Goal: Task Accomplishment & Management: Manage account settings

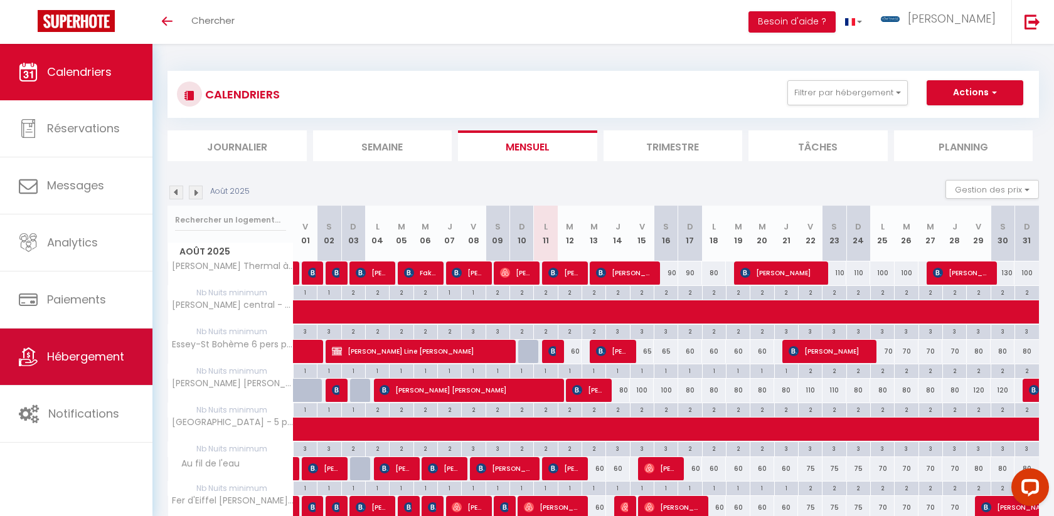
click at [61, 351] on span "Hébergement" at bounding box center [85, 357] width 77 height 16
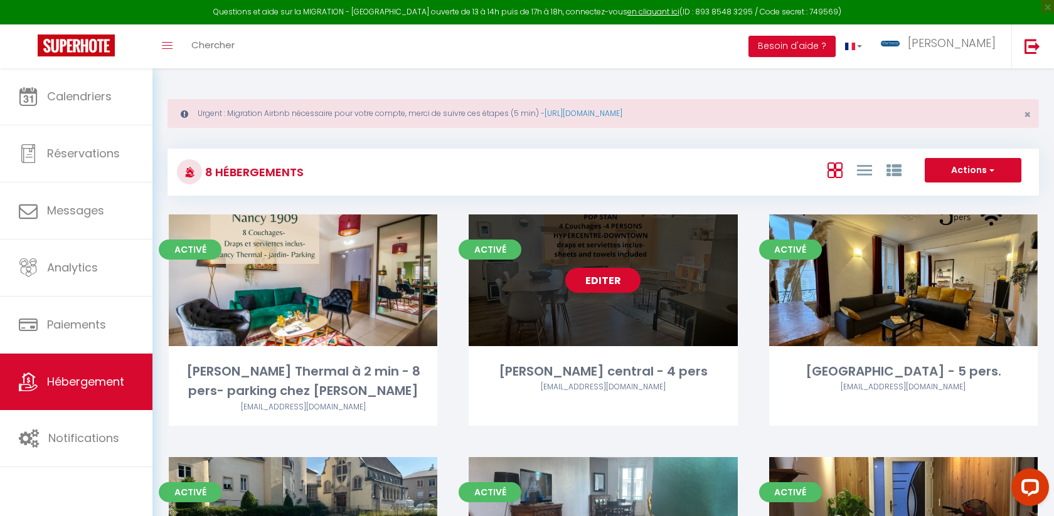
click at [595, 285] on link "Editer" at bounding box center [602, 280] width 75 height 25
click at [599, 284] on link "Editer" at bounding box center [602, 280] width 75 height 25
select select "3"
select select "2"
select select "1"
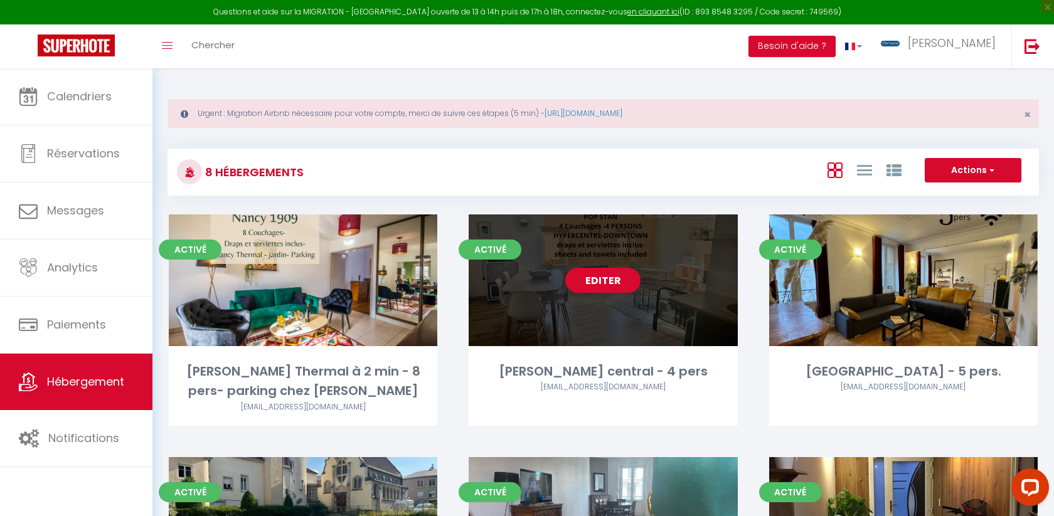
select select "1"
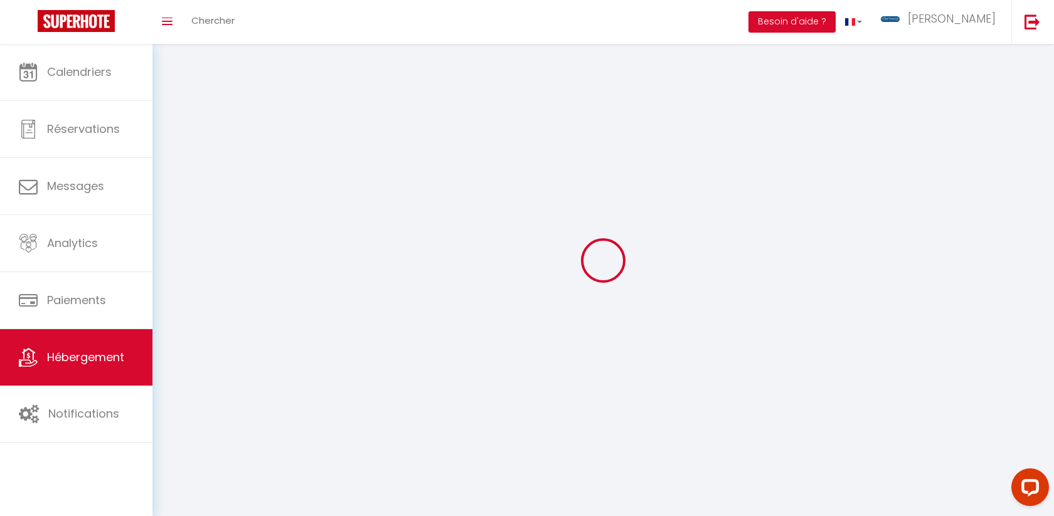
select select
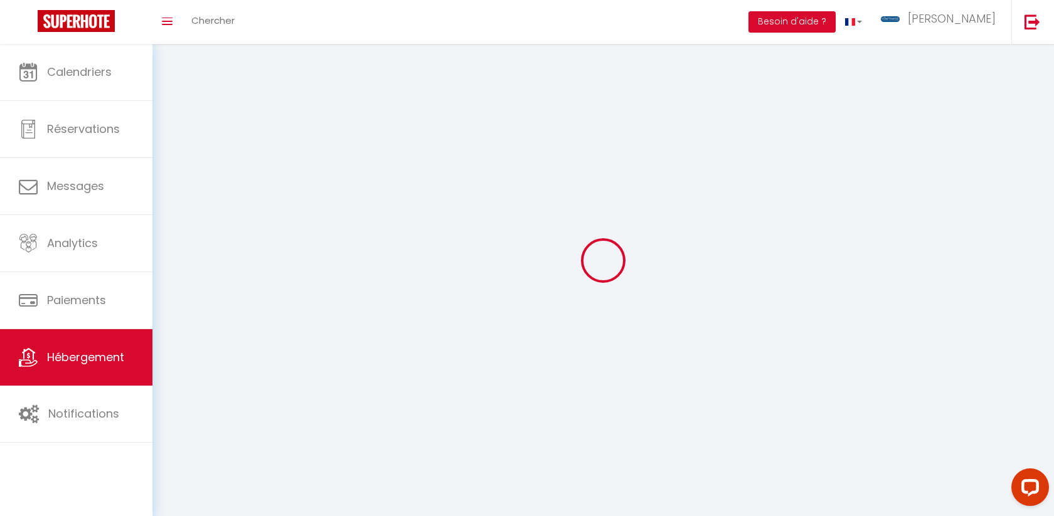
checkbox input "false"
select select
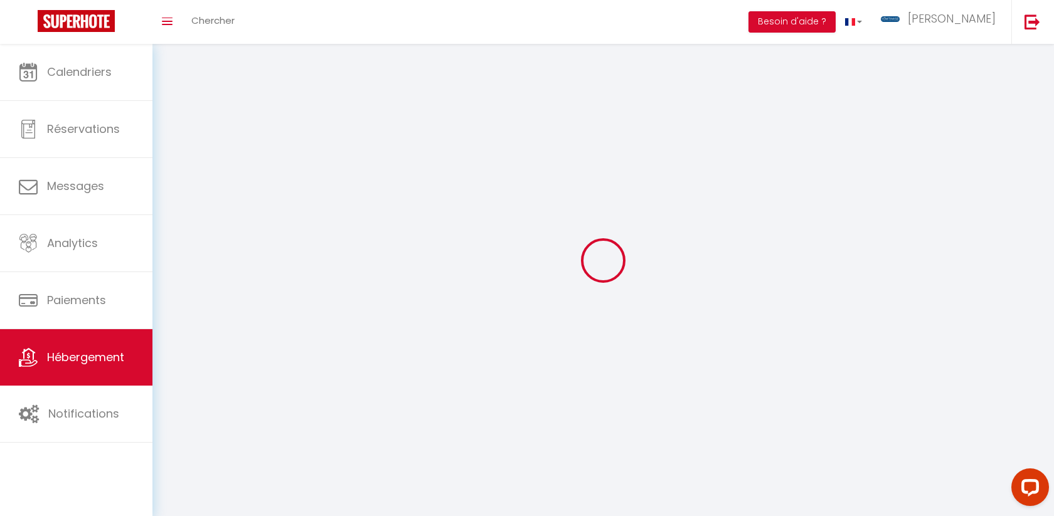
select select
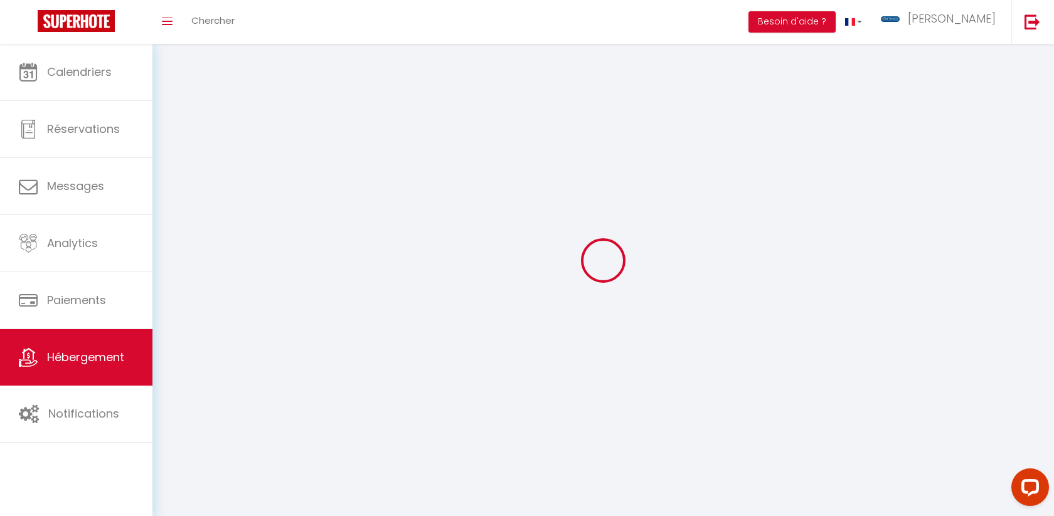
select select
checkbox input "false"
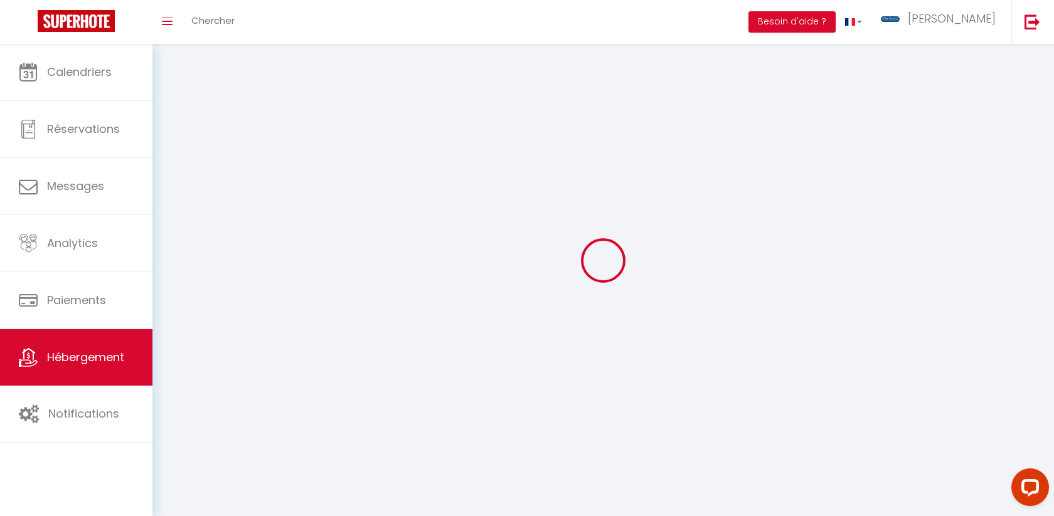
select select
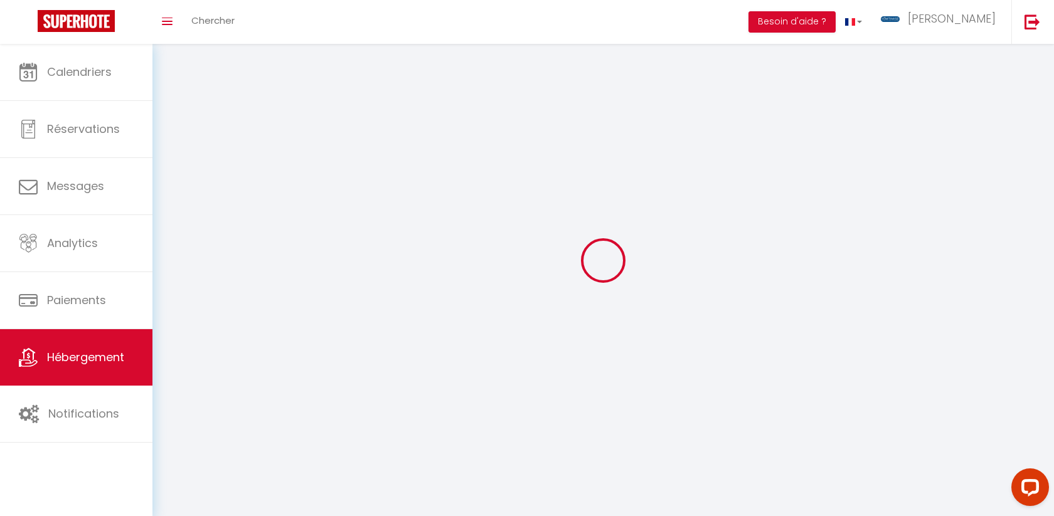
select select
checkbox input "false"
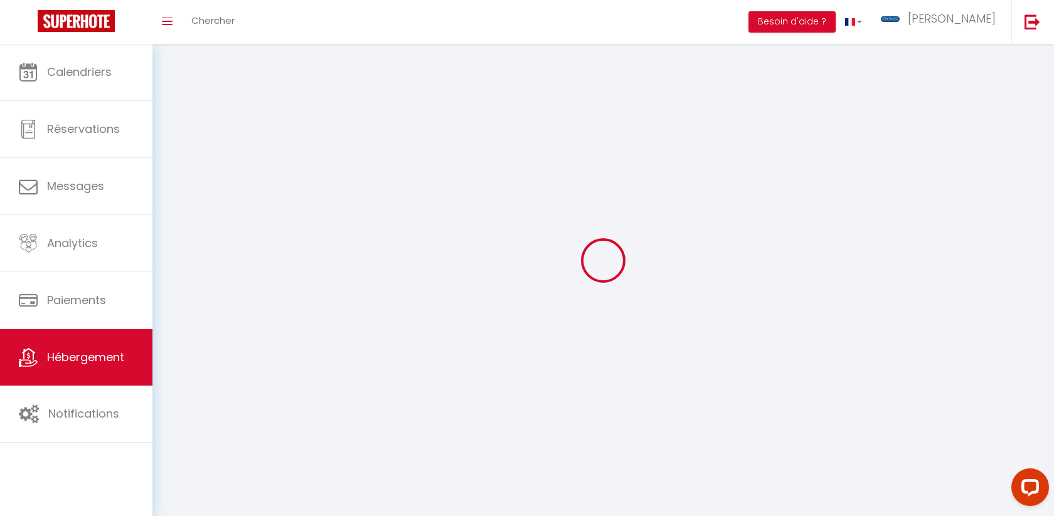
checkbox input "false"
select select
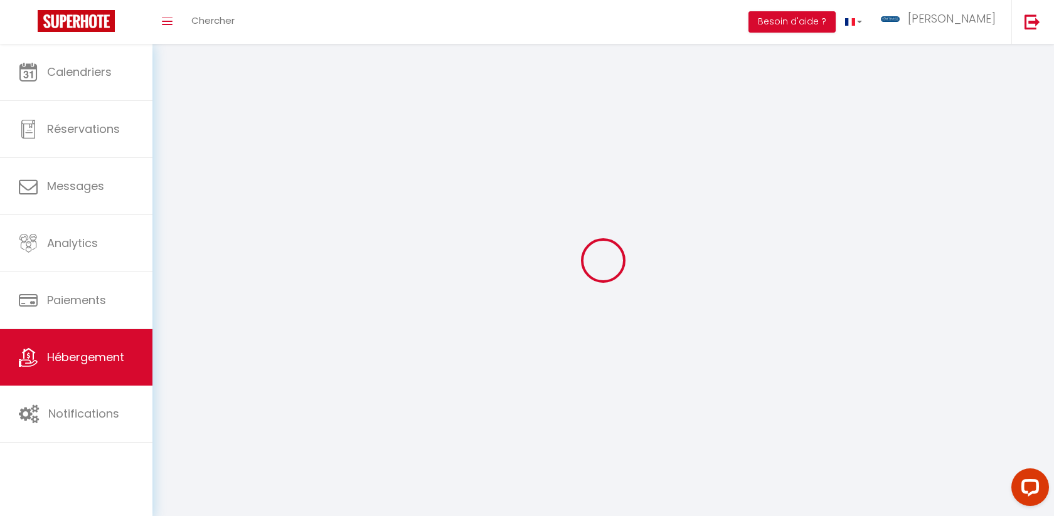
select select
checkbox input "false"
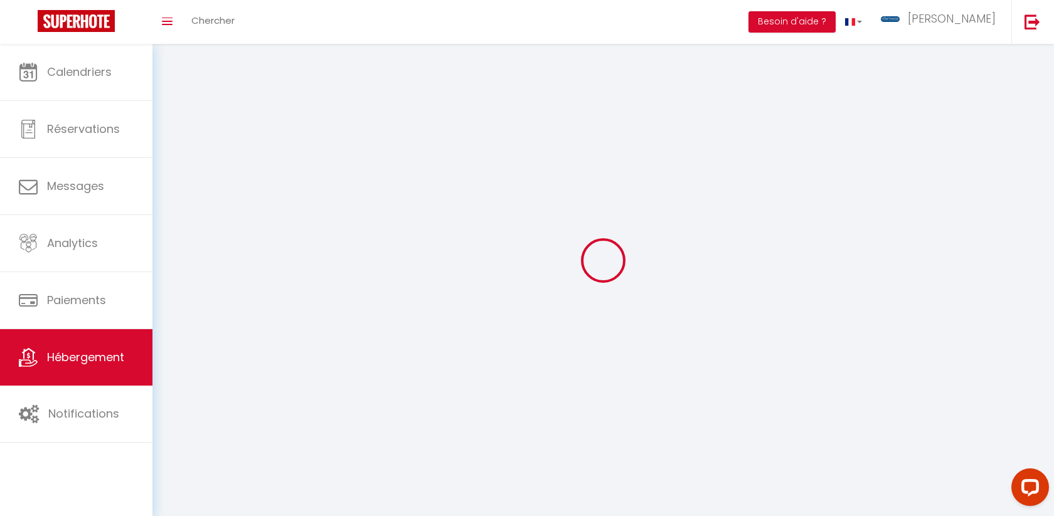
checkbox input "false"
select select
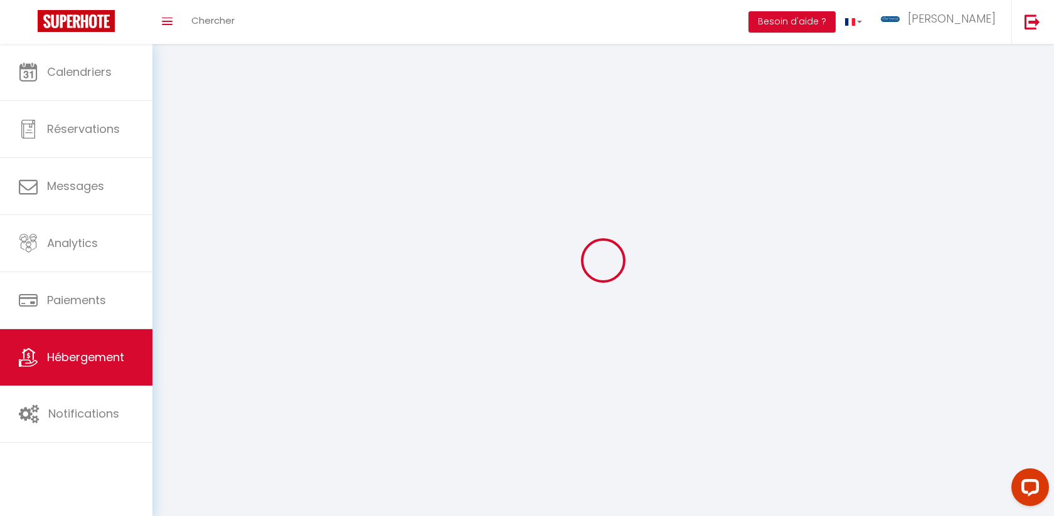
select select
checkbox input "false"
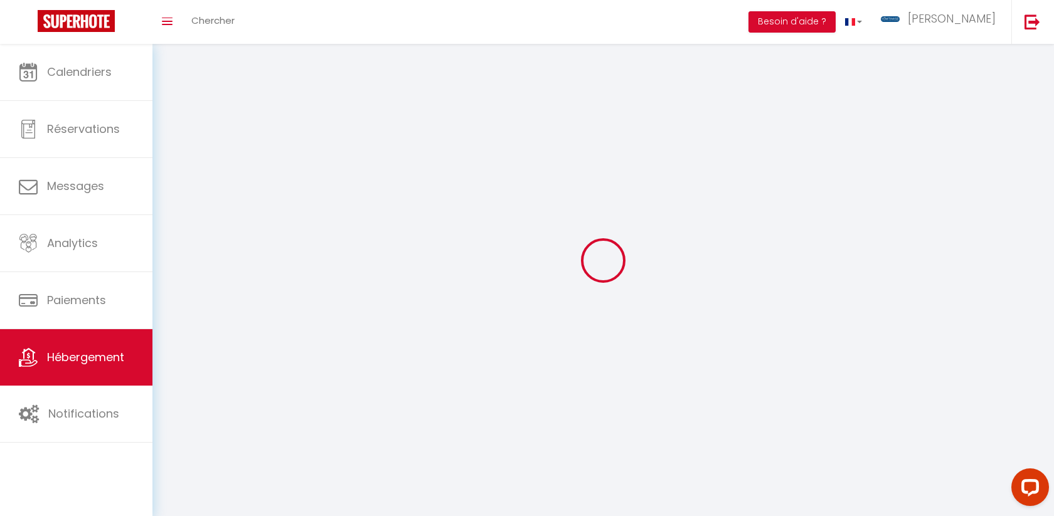
checkbox input "false"
select select
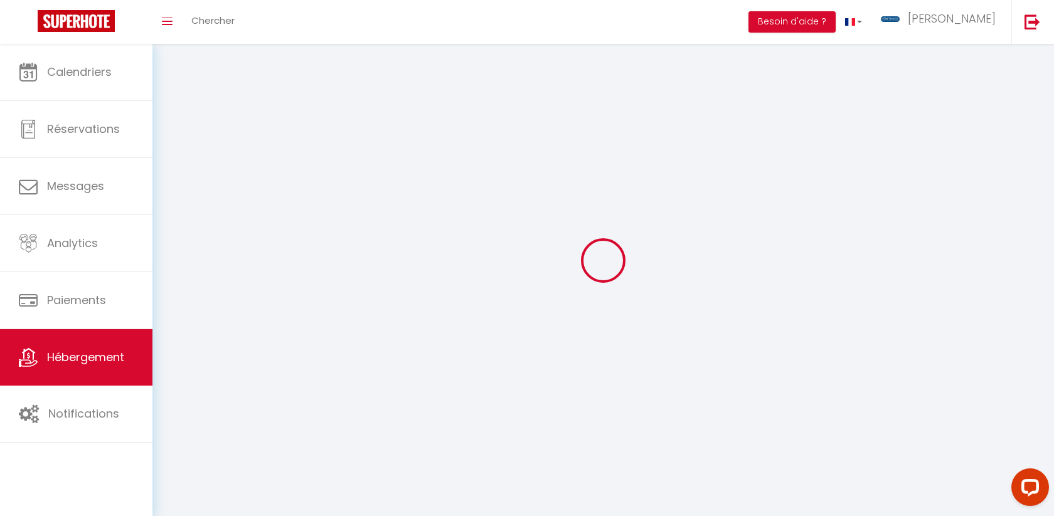
select select
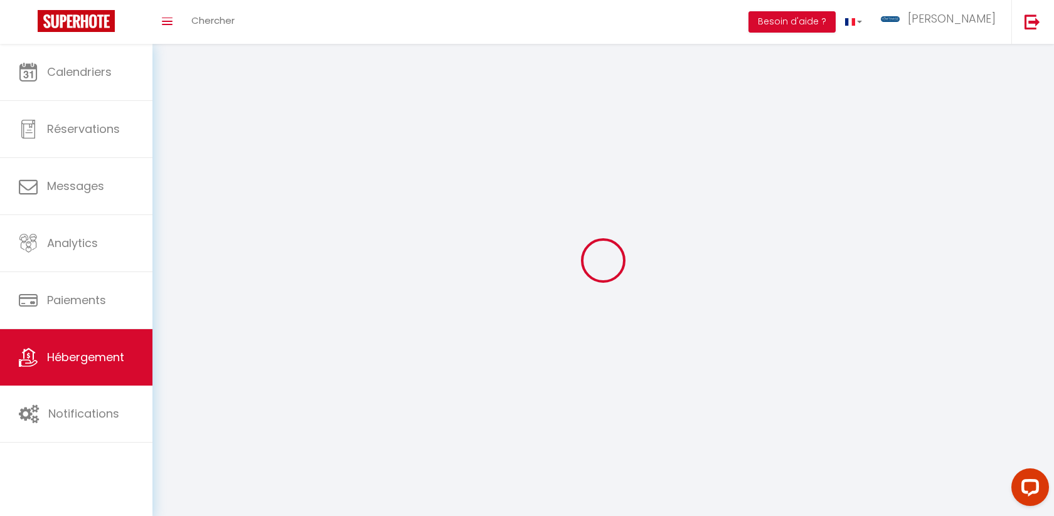
checkbox input "false"
select select
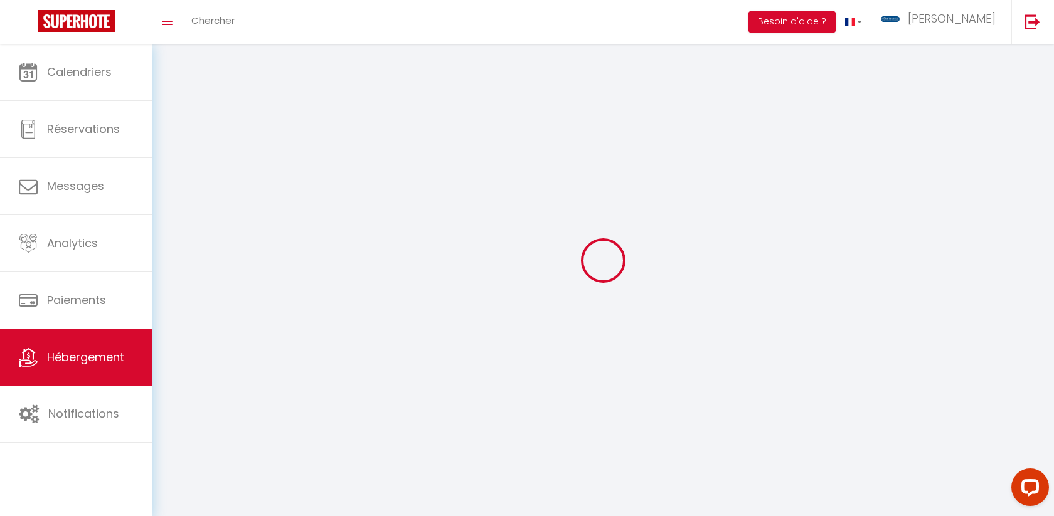
select select
select select "1"
select select
select select "28"
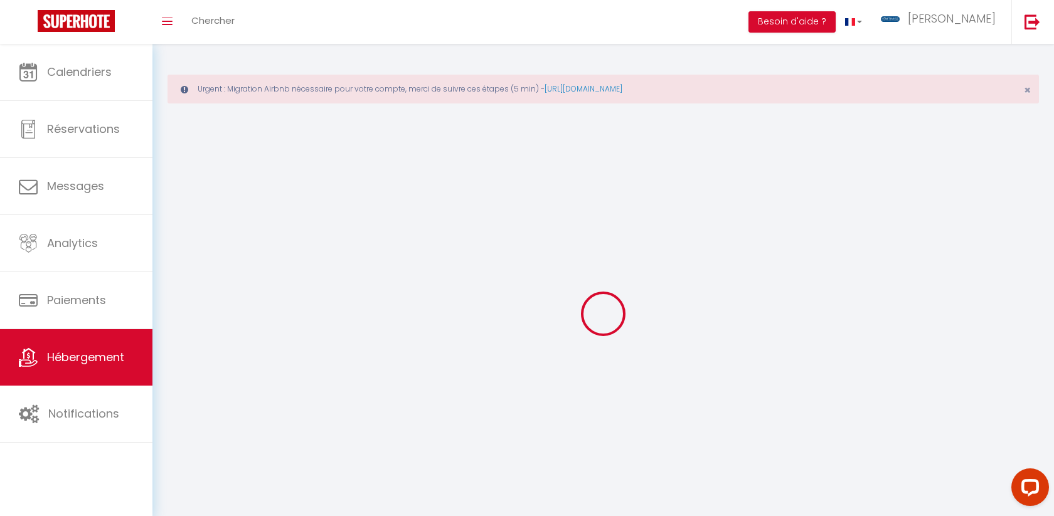
select select
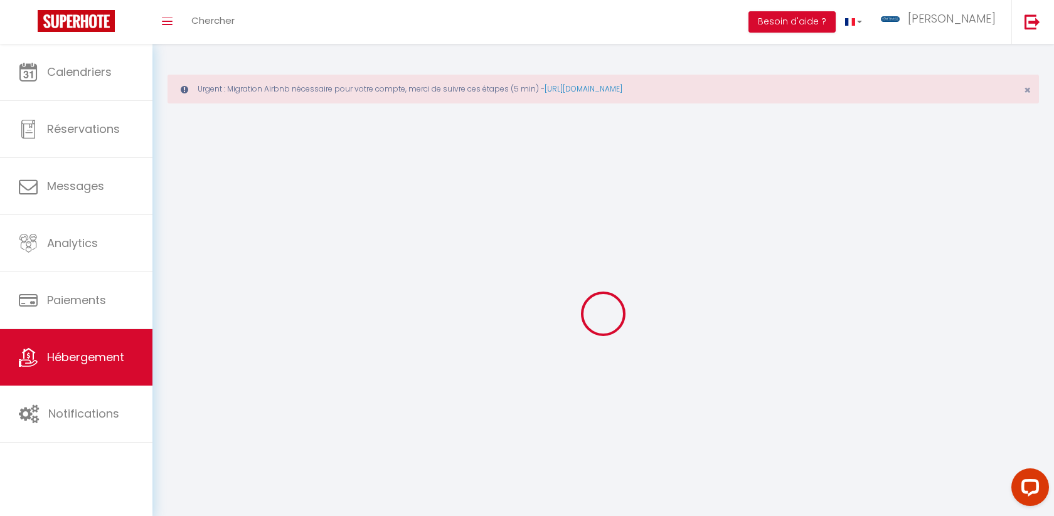
select select
checkbox input "false"
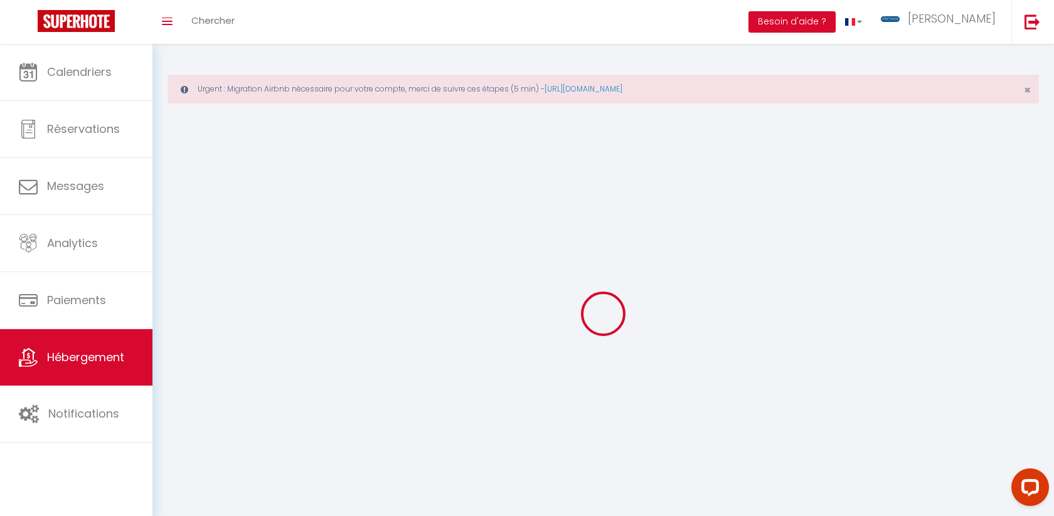
select select
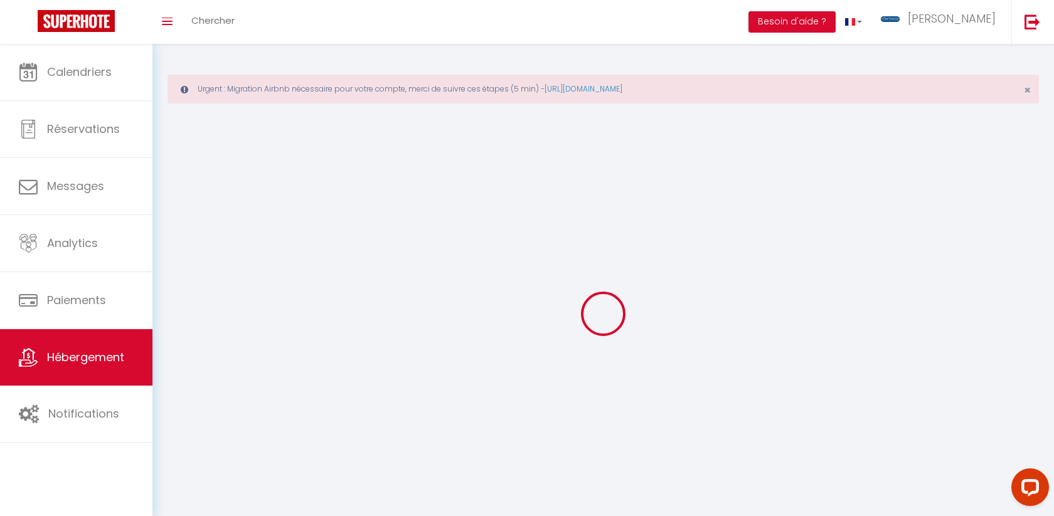
select select
checkbox input "false"
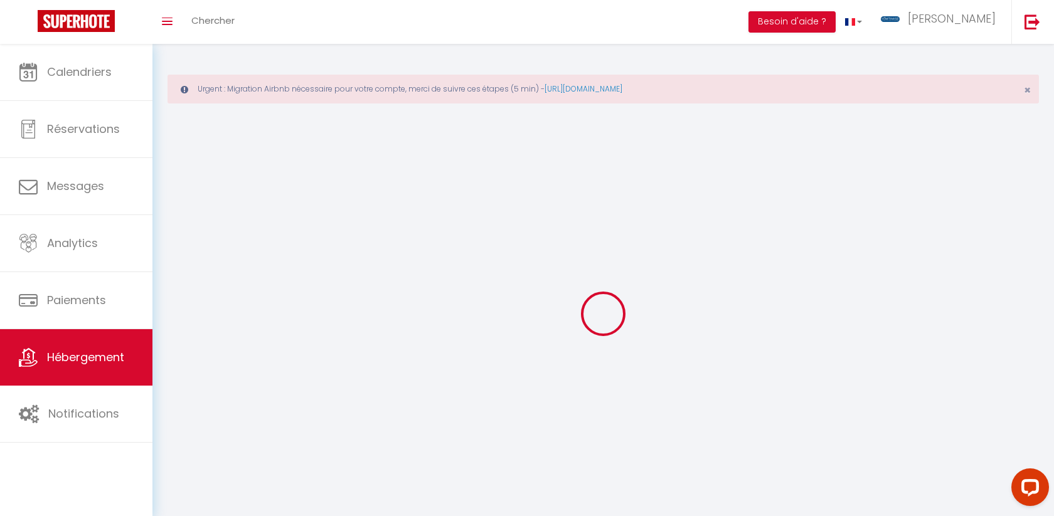
checkbox input "false"
select select
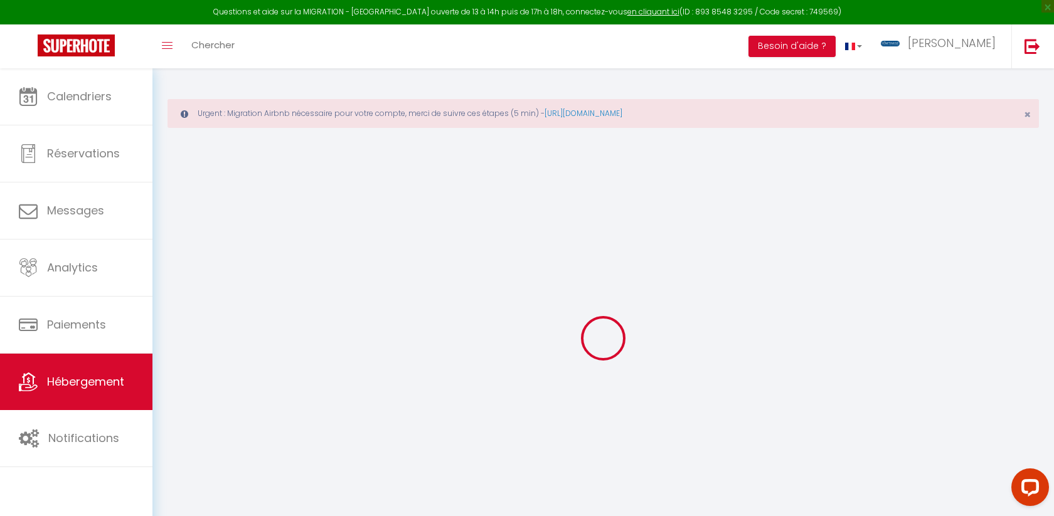
scroll to position [68, 0]
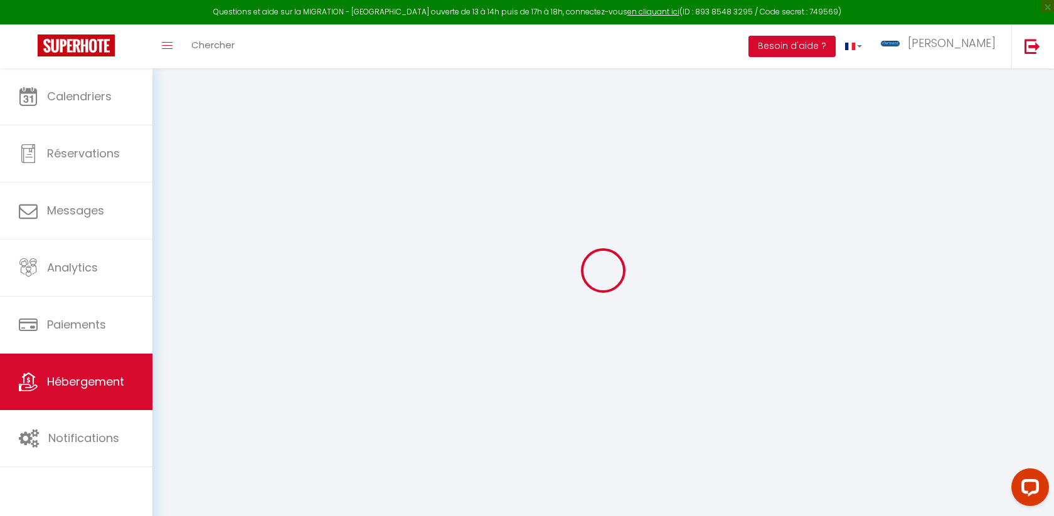
select select
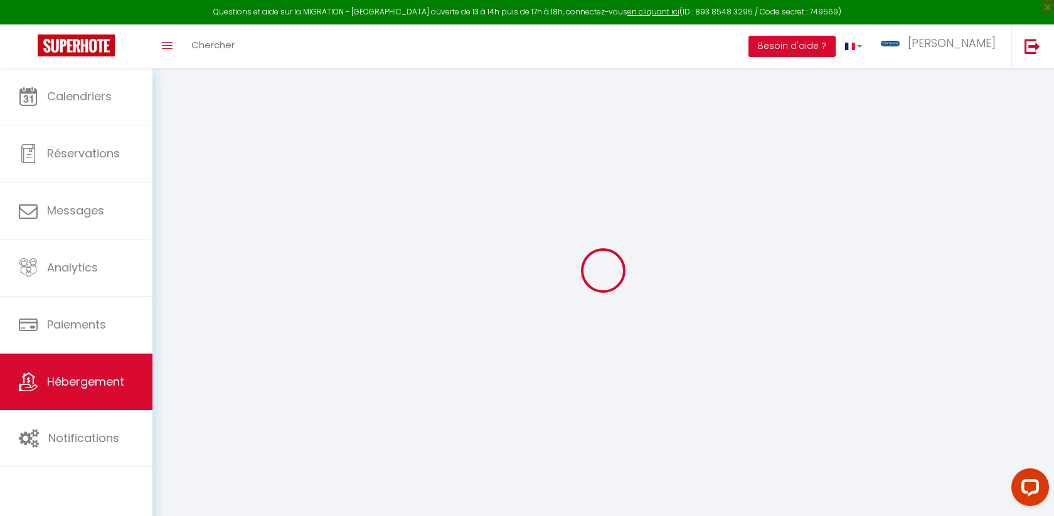
select select
checkbox input "false"
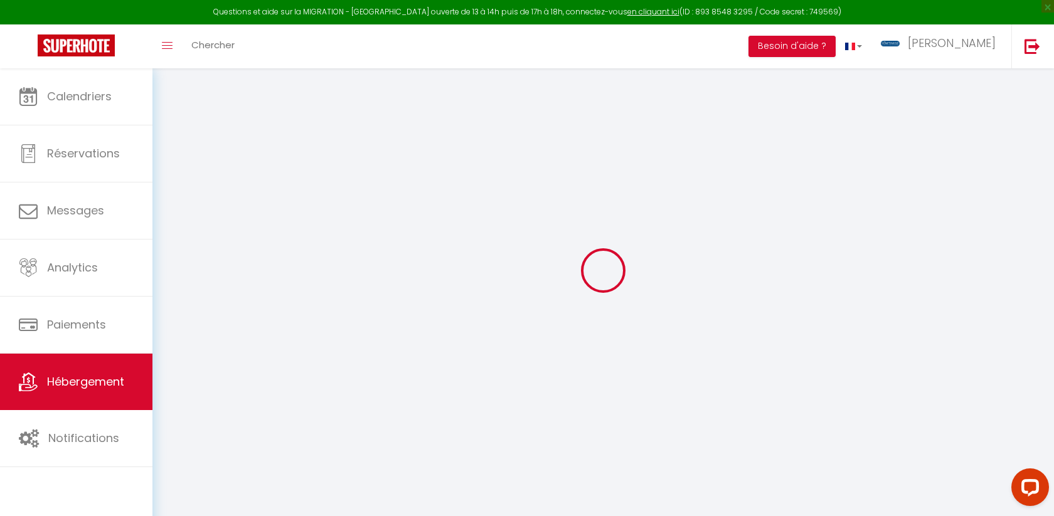
select select
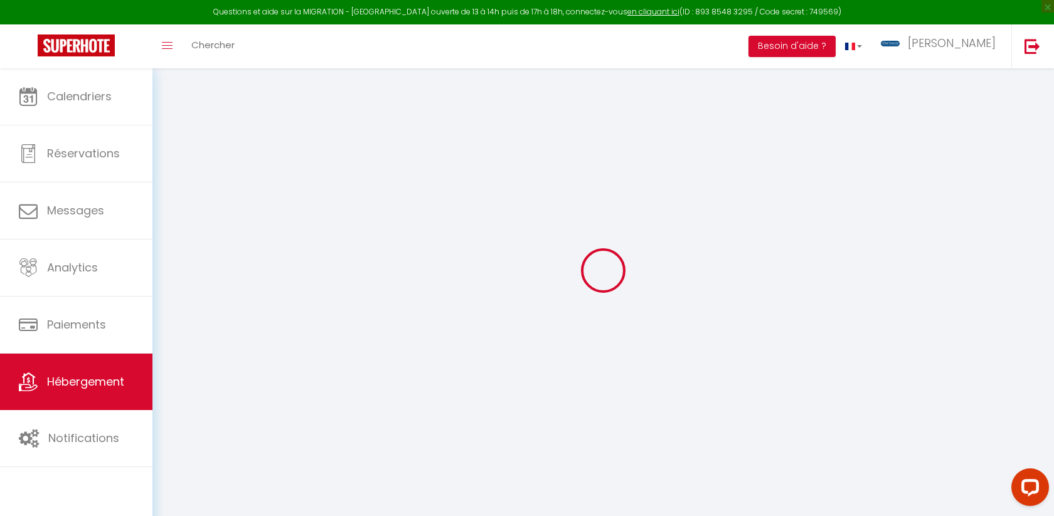
select select
checkbox input "false"
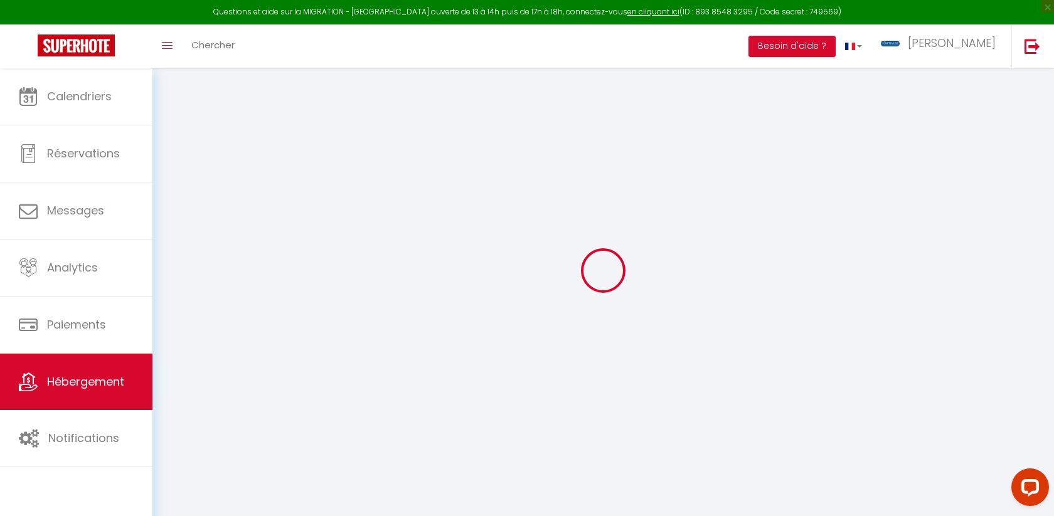
checkbox input "false"
select select
type input "[PERSON_NAME] central - 4 pers"
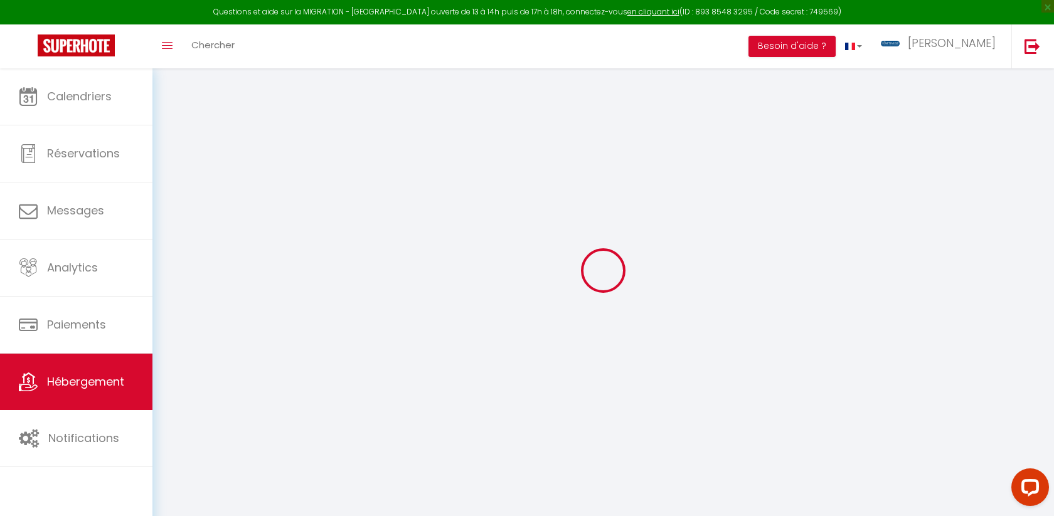
type input "[PERSON_NAME]"
type input "Hômtimise"
type input "[STREET_ADDRESS]"
type input "54510"
type input "TOMBLAINE"
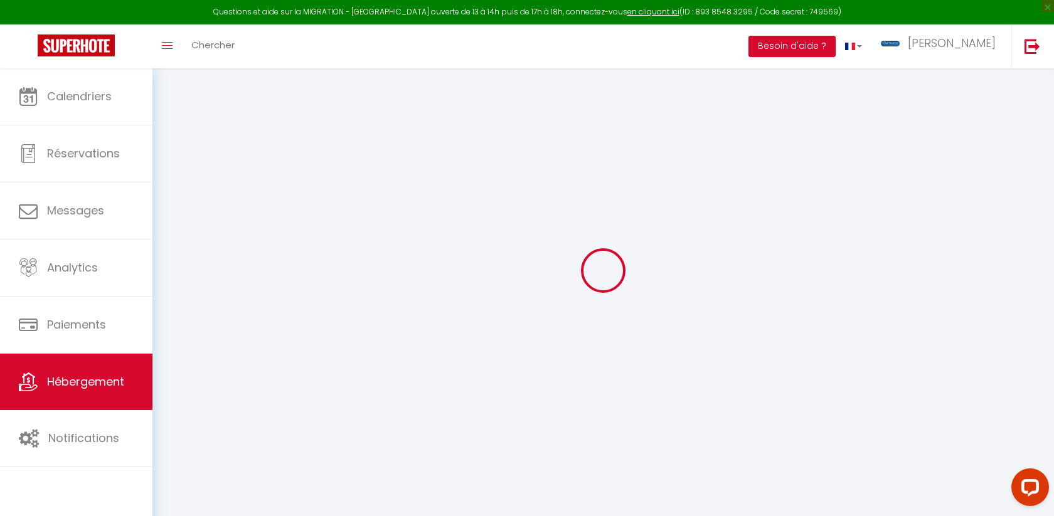
type input "39"
type input "6"
type input "42"
type input "4"
type input "0.7"
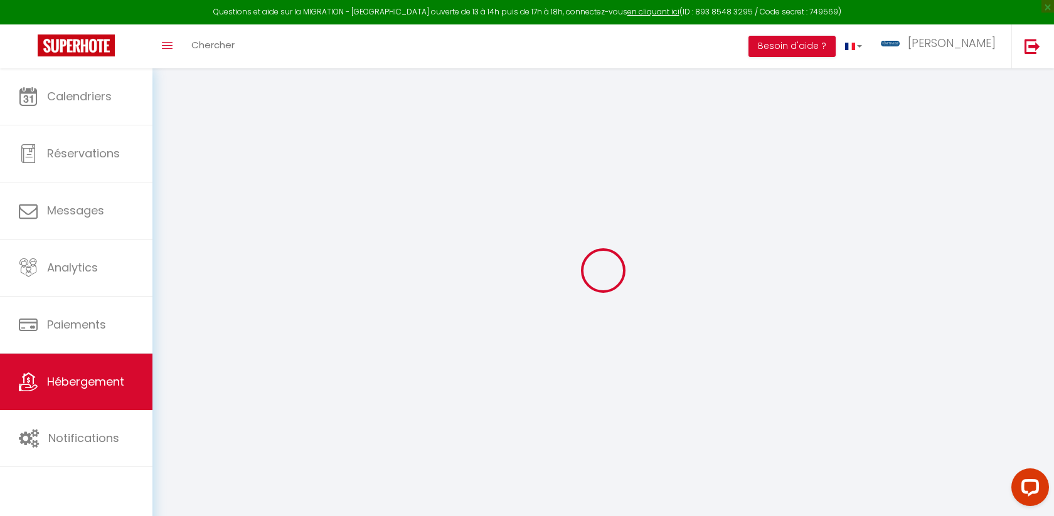
type input "400"
select select
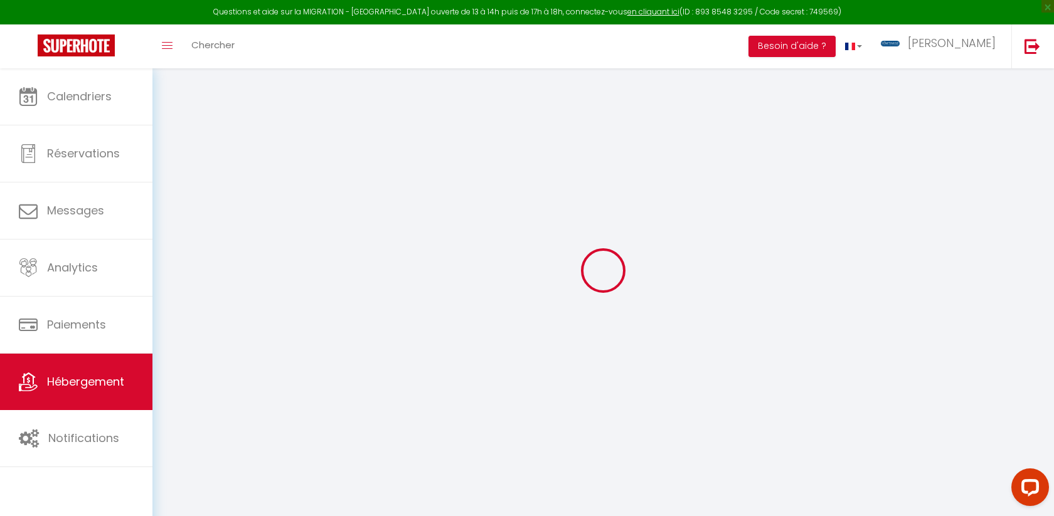
select select
type input "[STREET_ADDRESS][DEMOGRAPHIC_DATA]"
type input "54000"
type input "Nancy"
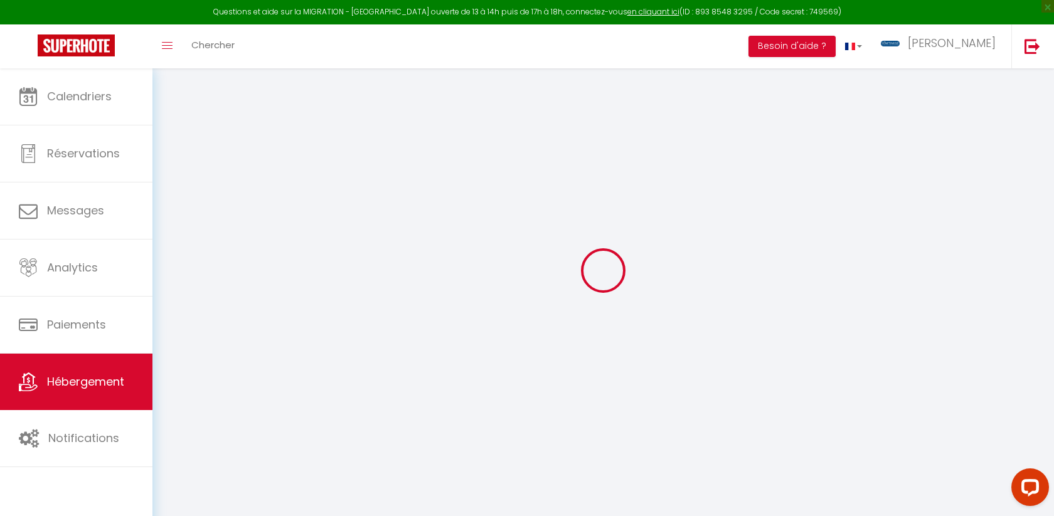
type input "[EMAIL_ADDRESS][DOMAIN_NAME]"
select select "4266"
checkbox input "false"
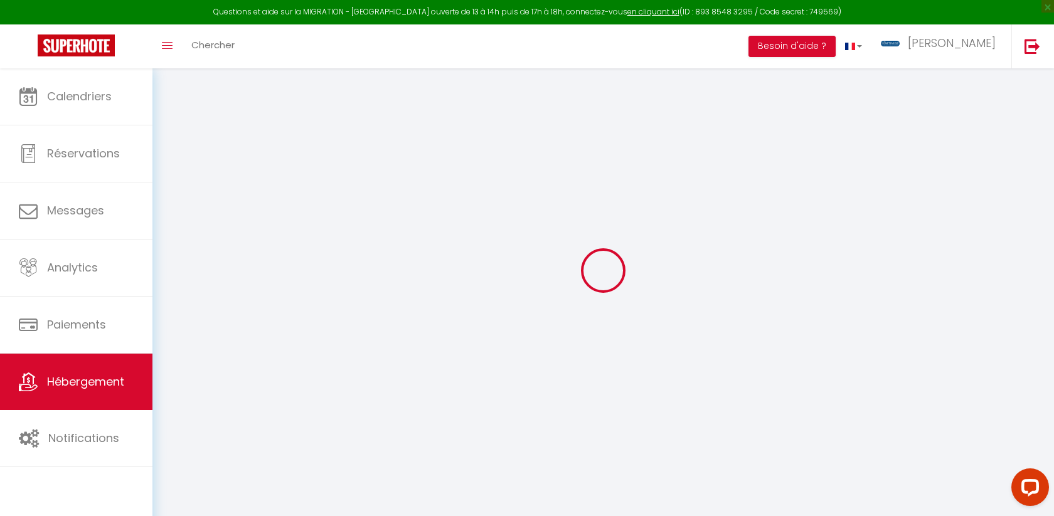
checkbox input "false"
radio input "true"
type input "0"
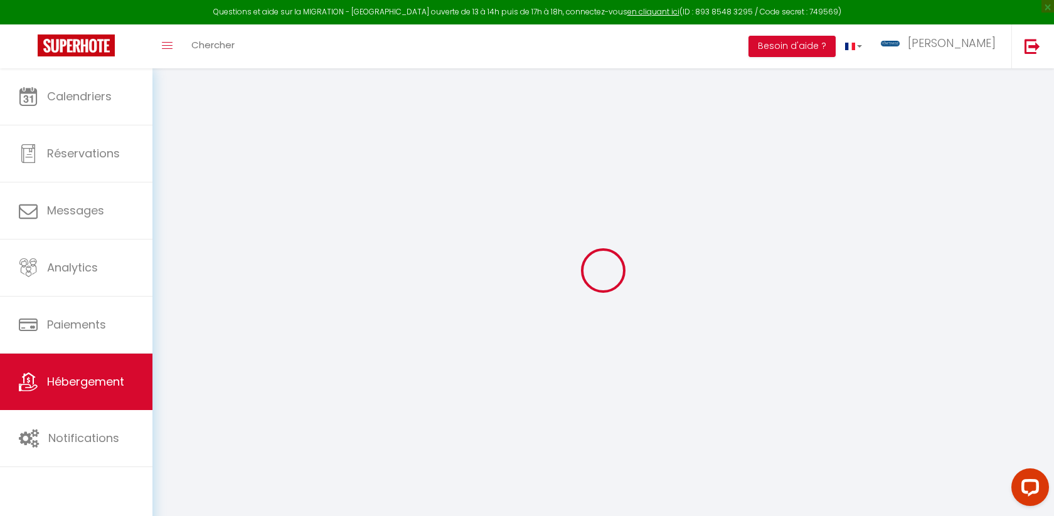
type input "0"
select select
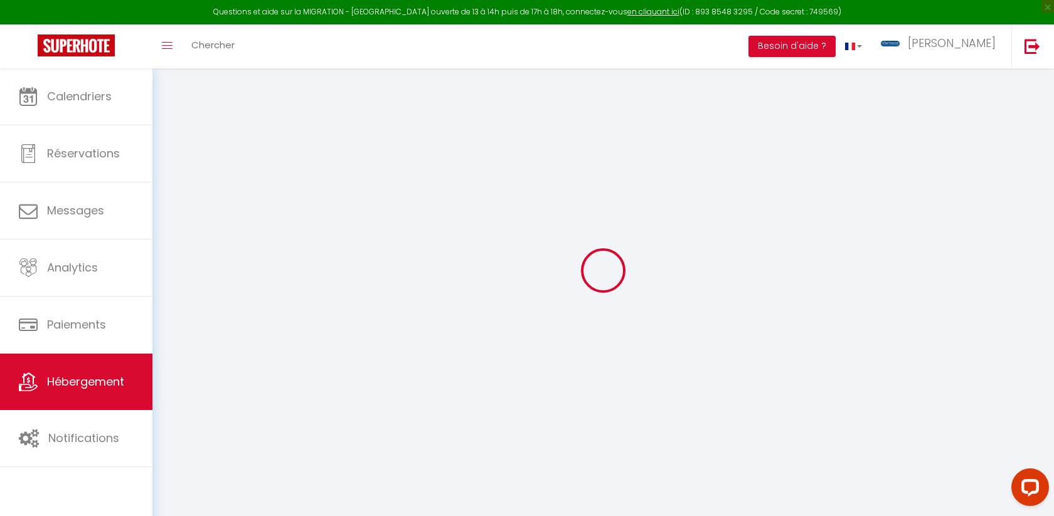
select select
checkbox input "false"
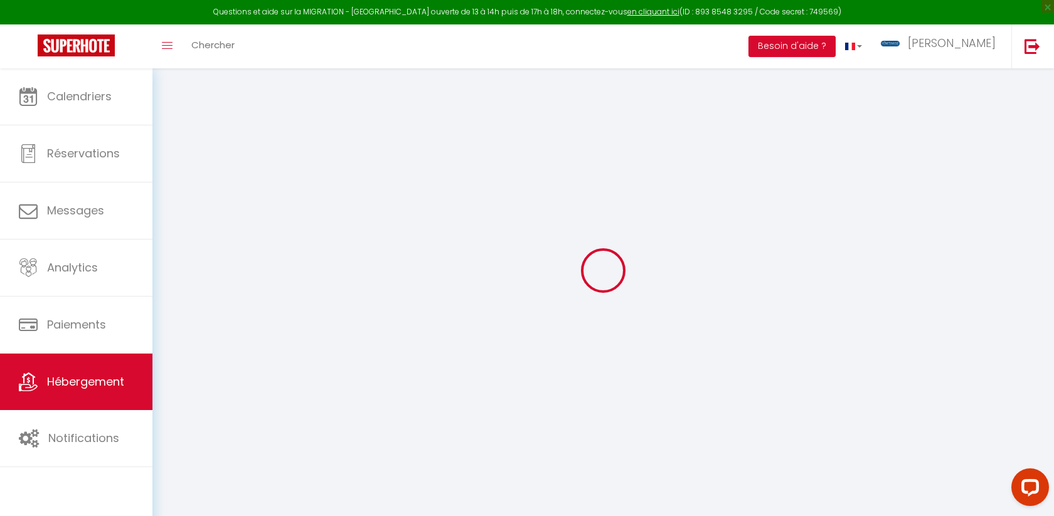
checkbox input "false"
select select
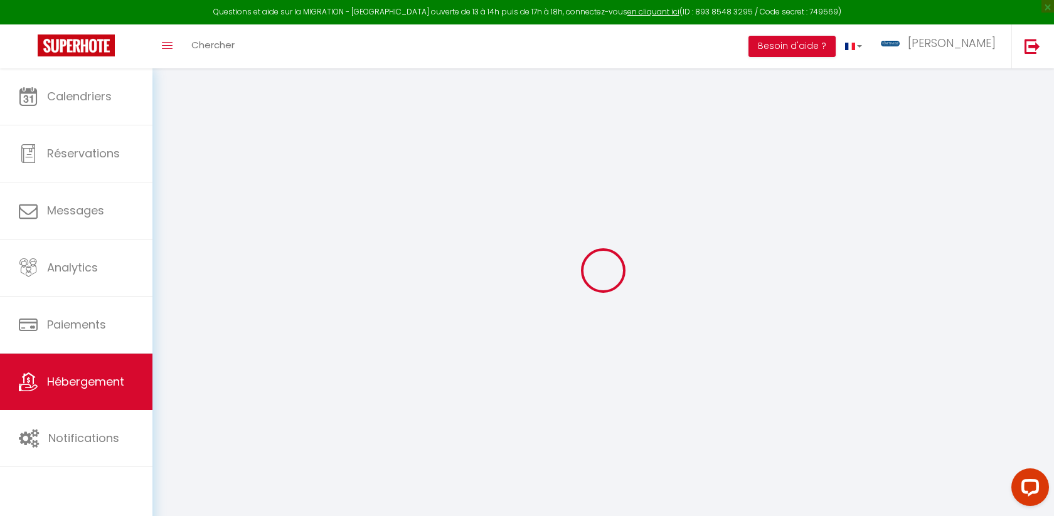
select select
checkbox input "false"
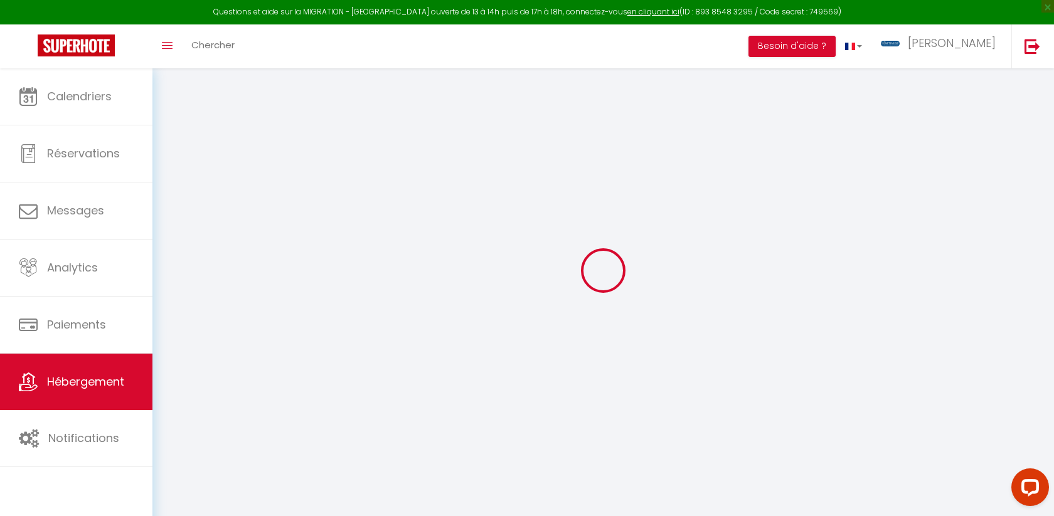
checkbox input "false"
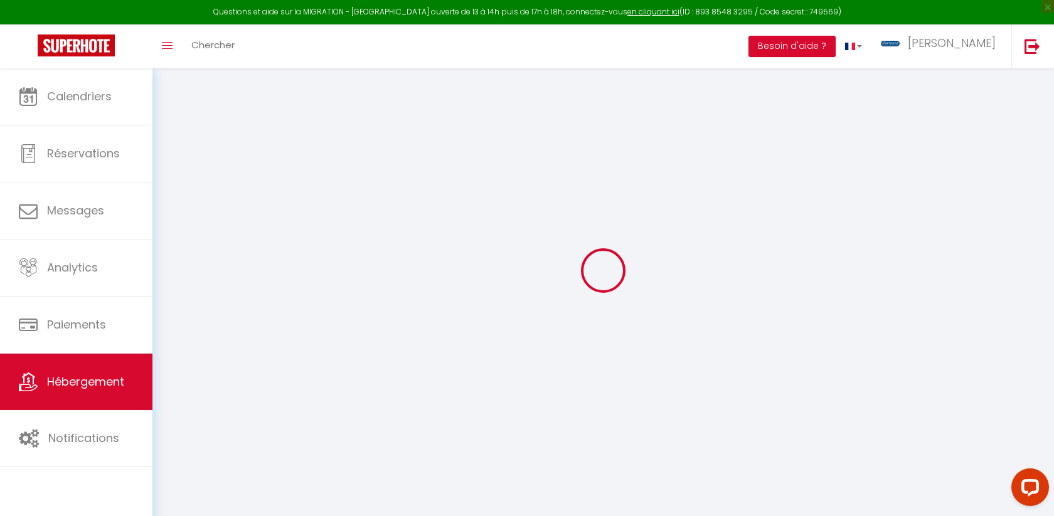
checkbox input "false"
select select "15:00"
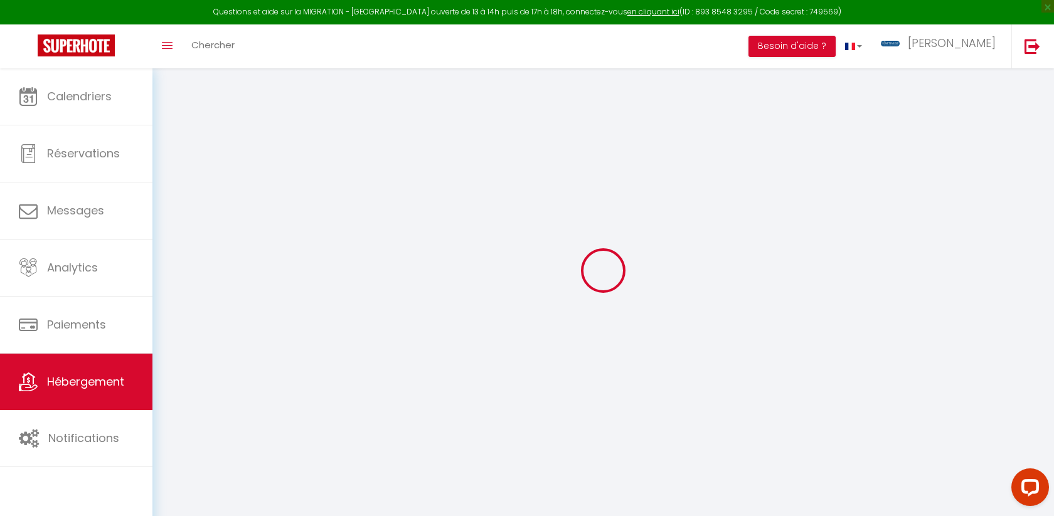
select select
select select "11:00"
select select "30"
select select "120"
select select "21:00"
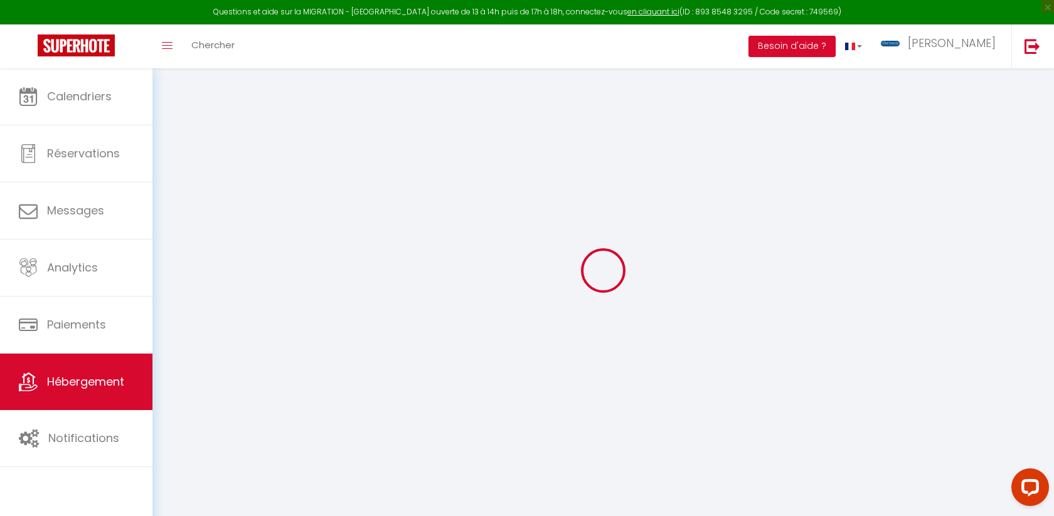
select select
checkbox input "false"
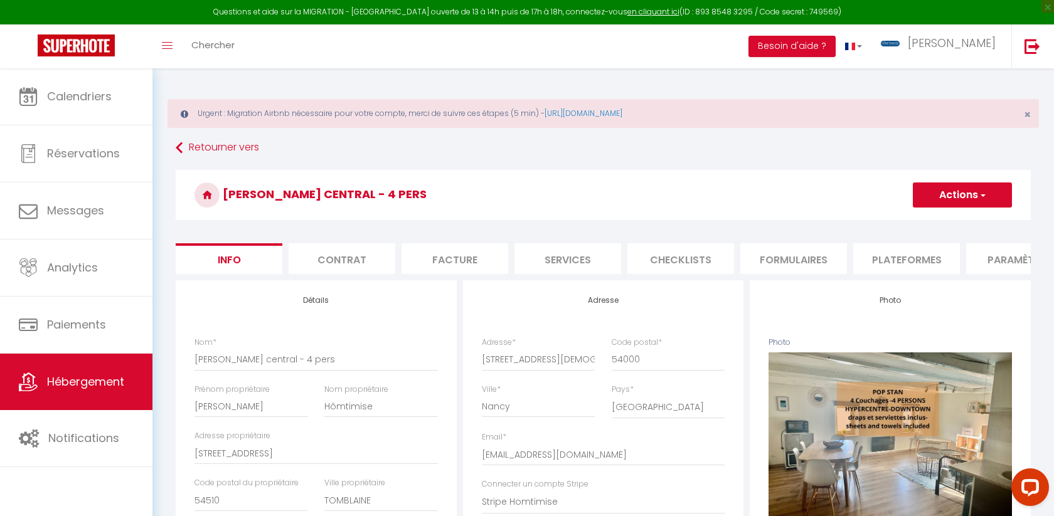
click at [874, 266] on li "Plateformes" at bounding box center [906, 258] width 107 height 31
